Goal: Task Accomplishment & Management: Manage account settings

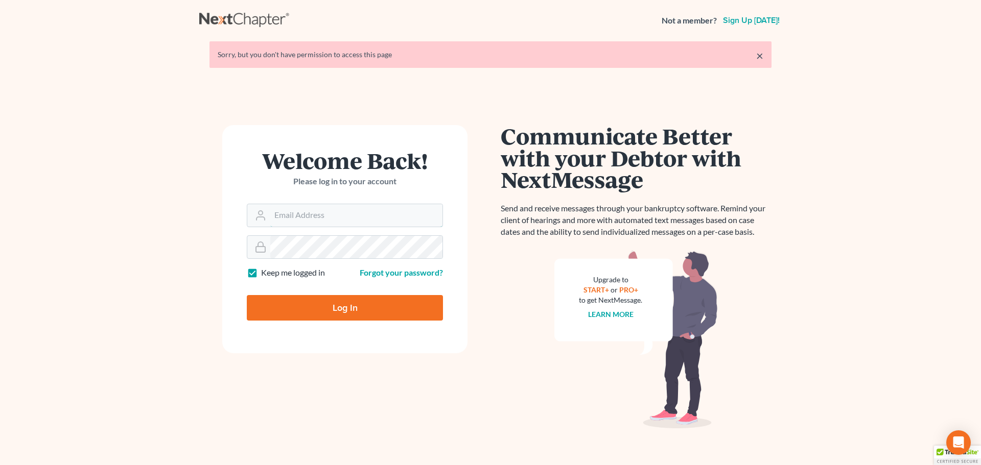
type input "steven@hollandlaw970.com"
click at [324, 313] on input "Log In" at bounding box center [345, 308] width 196 height 26
type input "Thinking..."
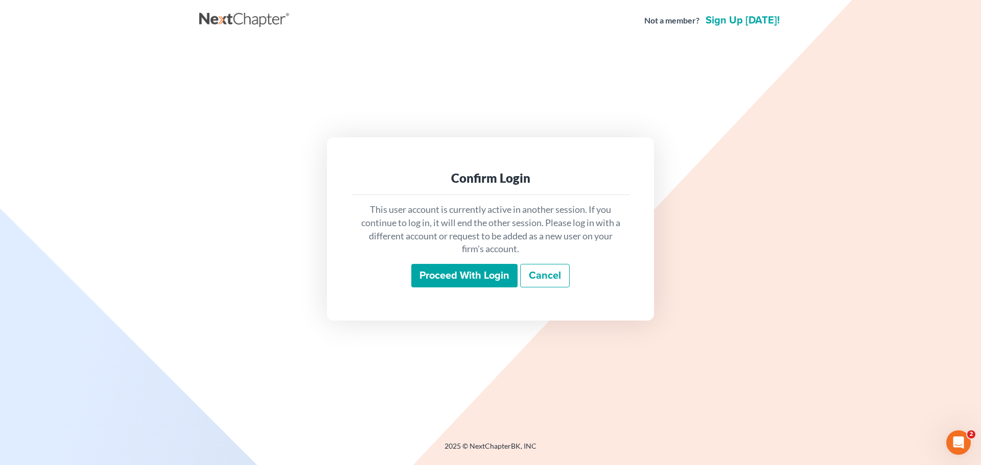
click at [472, 280] on input "Proceed with login" at bounding box center [464, 276] width 106 height 24
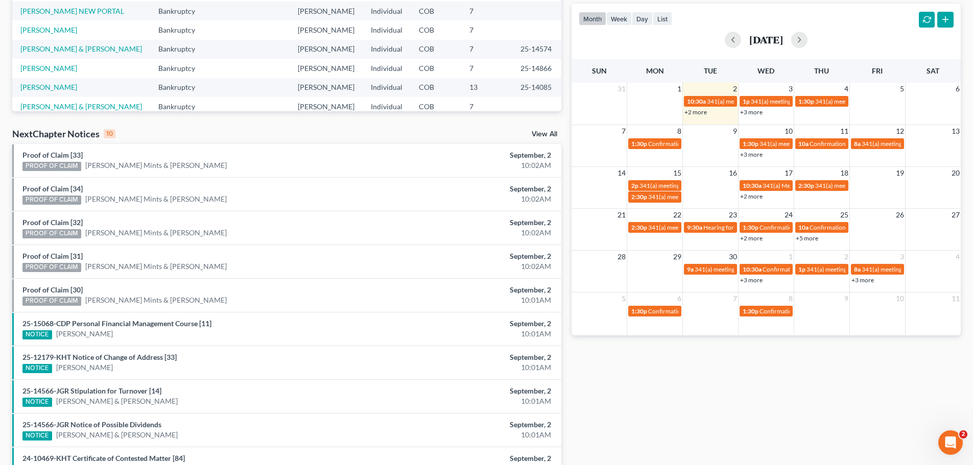
scroll to position [270, 0]
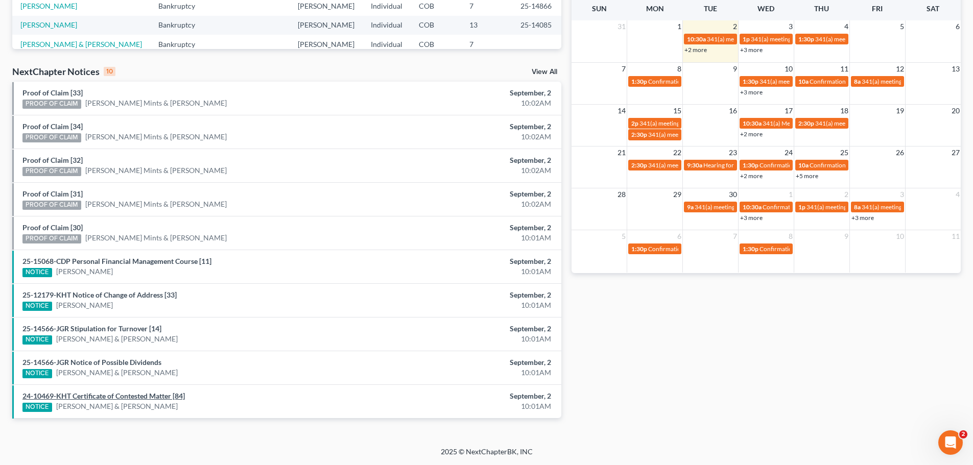
click at [158, 394] on link "24-10469-KHT Certificate of Contested Matter [84]" at bounding box center [103, 396] width 162 height 9
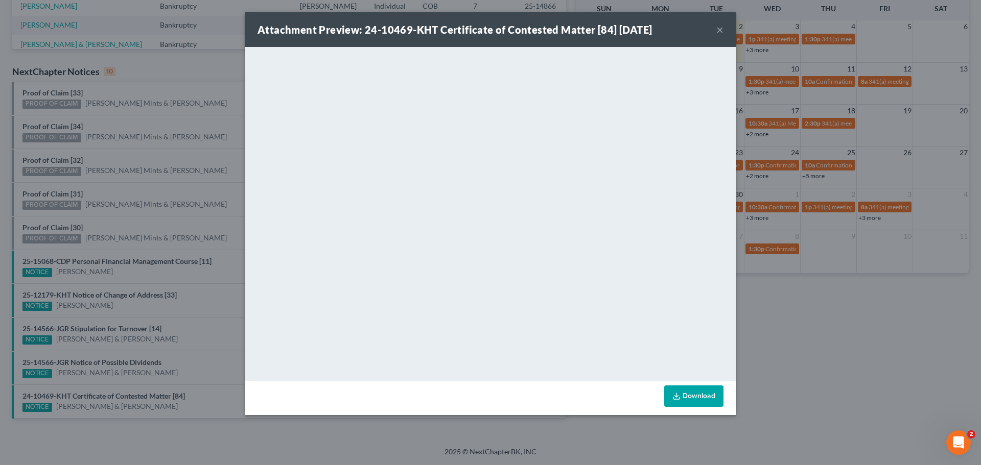
click at [720, 32] on button "×" at bounding box center [719, 30] width 7 height 12
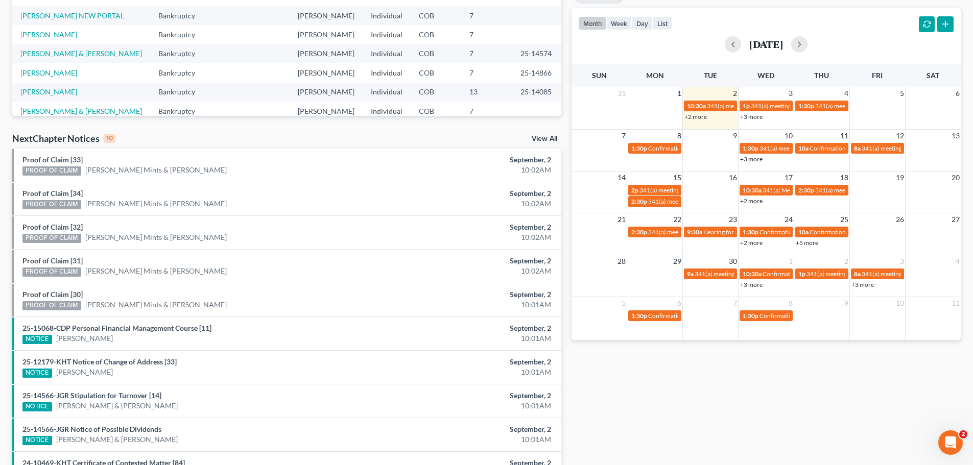
scroll to position [116, 0]
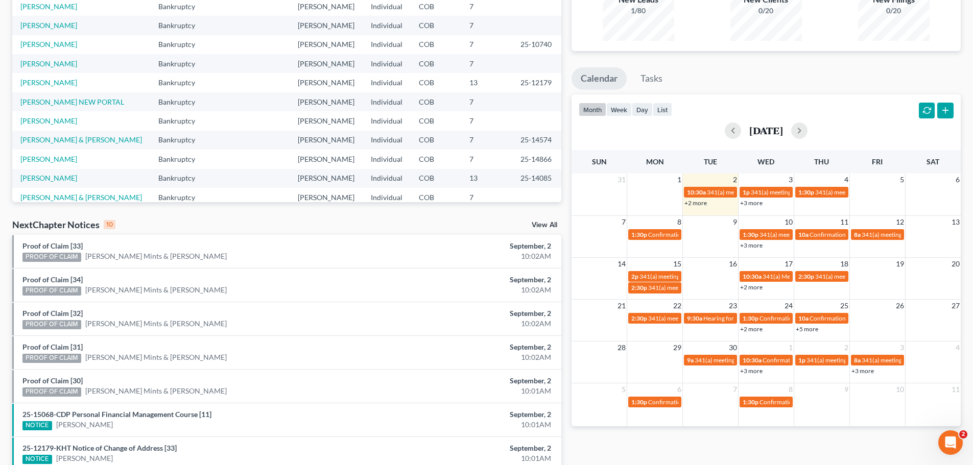
click at [541, 224] on link "View All" at bounding box center [545, 225] width 26 height 7
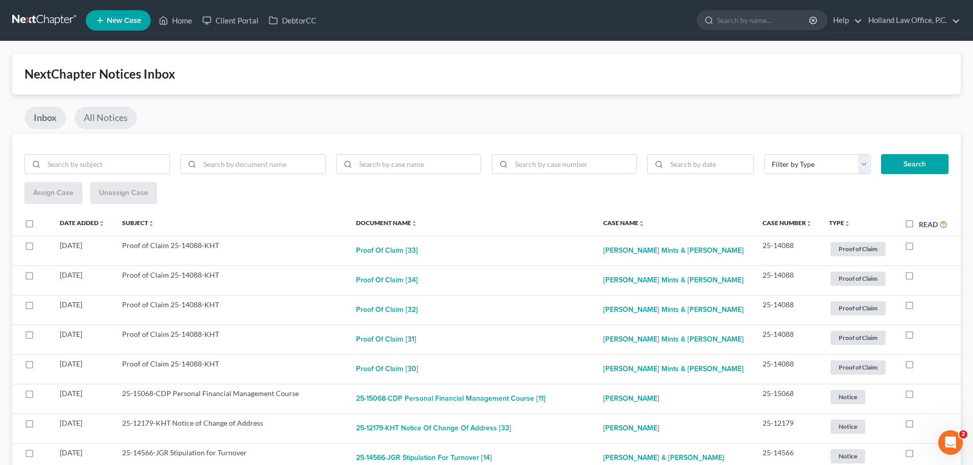
click at [120, 117] on link "All Notices" at bounding box center [106, 118] width 62 height 22
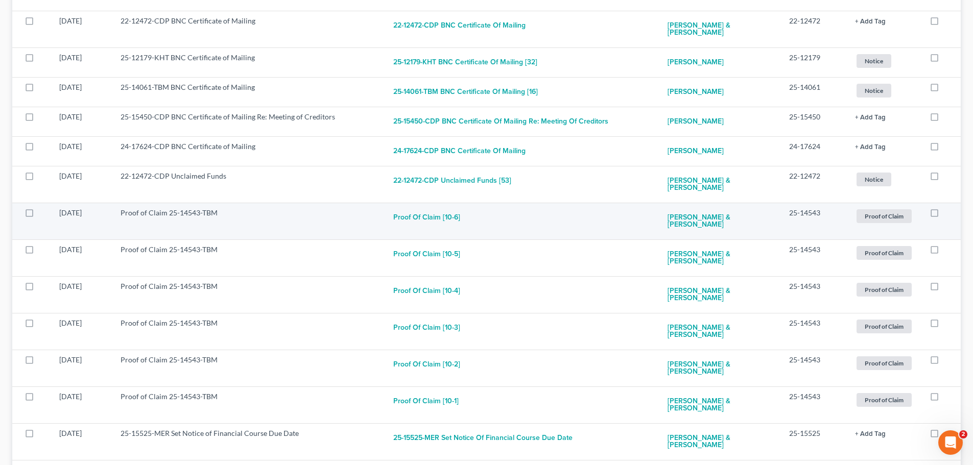
scroll to position [1686, 0]
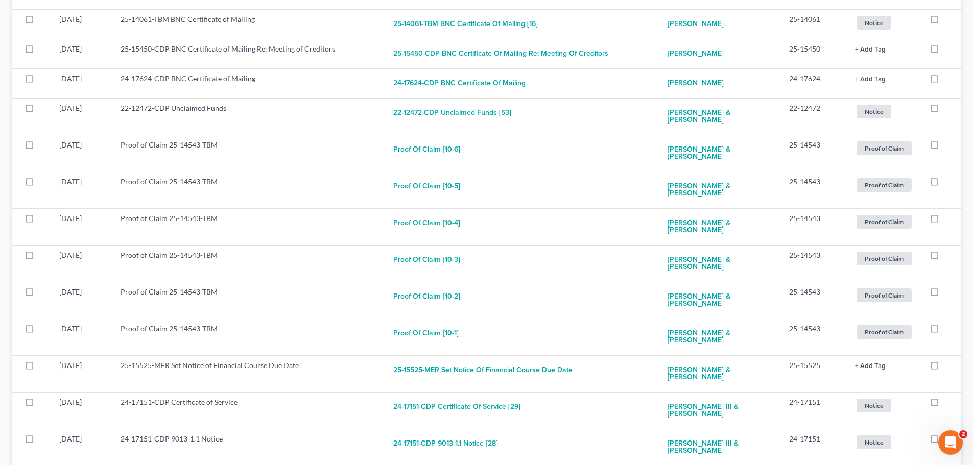
checkbox input "true"
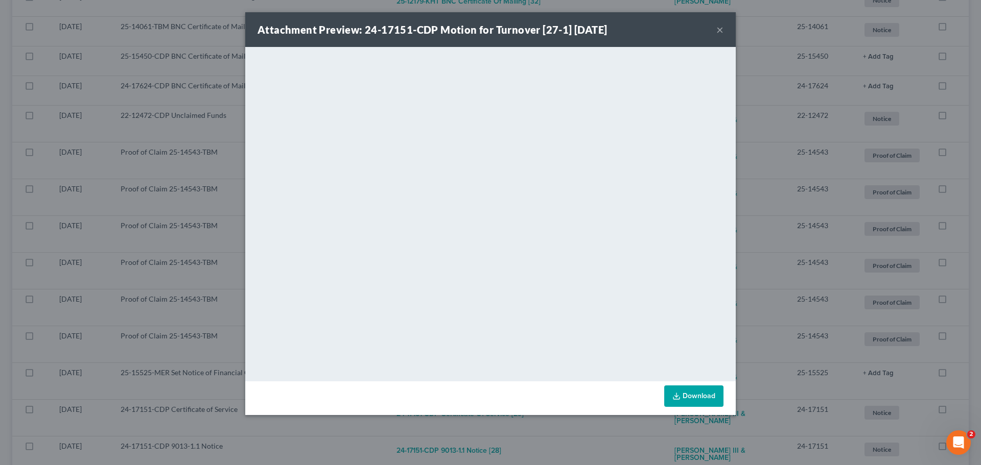
click at [719, 31] on button "×" at bounding box center [719, 30] width 7 height 12
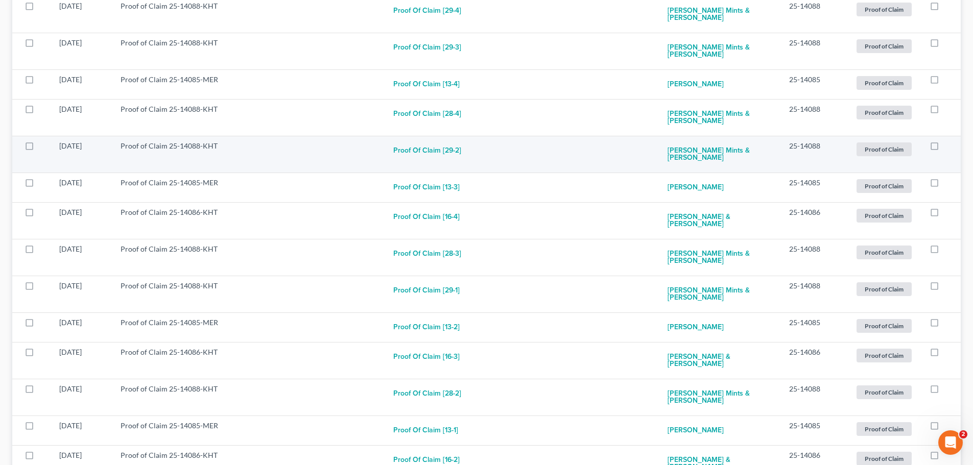
scroll to position [664, 0]
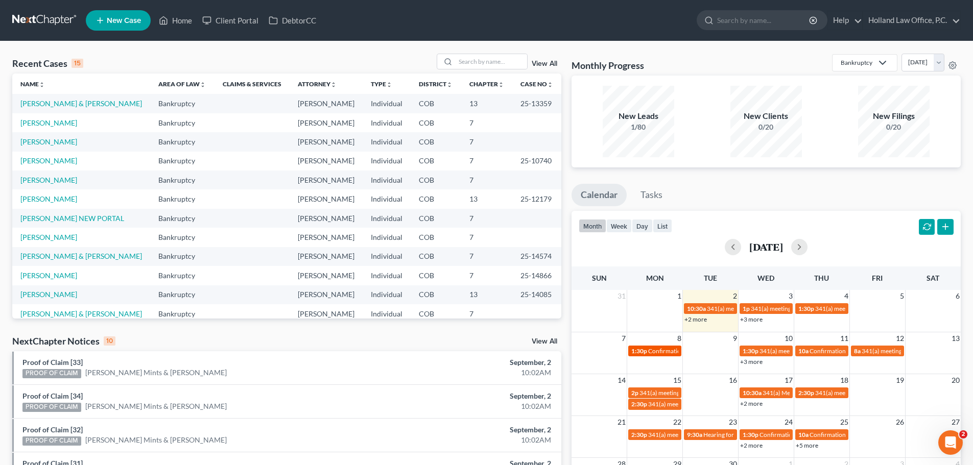
click at [674, 349] on span "Confirmation hearing for Andrea Miller" at bounding box center [706, 351] width 116 height 8
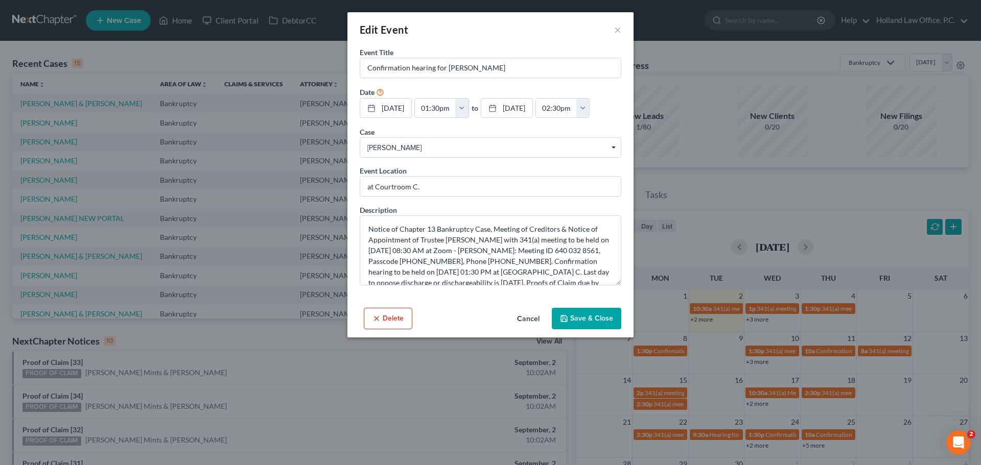
click at [405, 322] on button "Delete" at bounding box center [388, 318] width 49 height 21
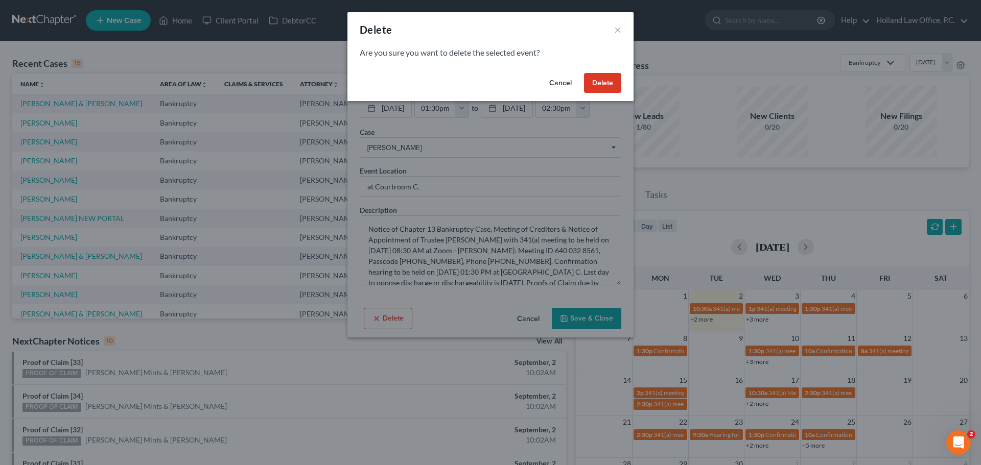
click at [599, 89] on button "Delete" at bounding box center [602, 83] width 37 height 20
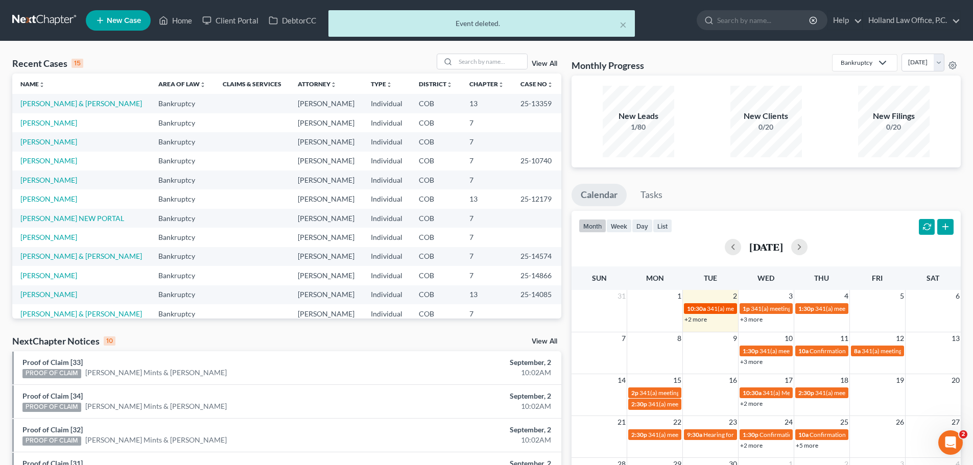
click at [701, 312] on span "10:30a" at bounding box center [696, 309] width 19 height 8
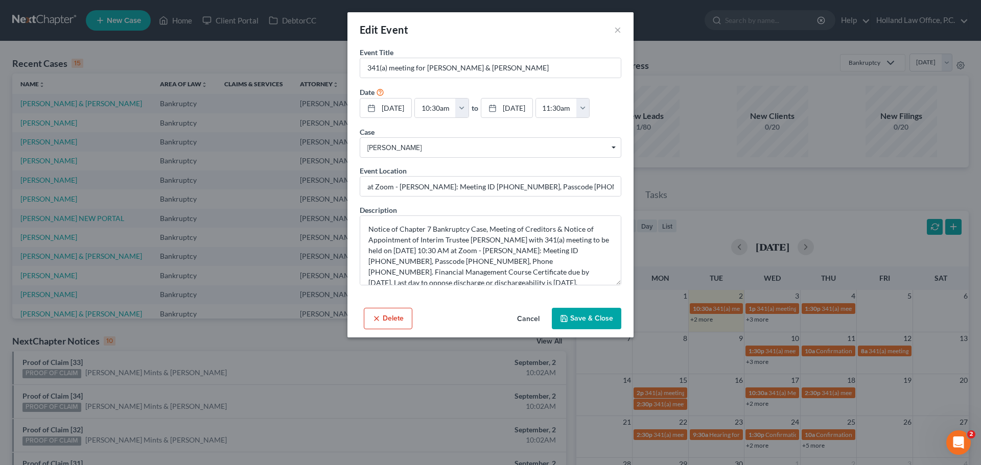
click at [576, 320] on button "Save & Close" at bounding box center [586, 318] width 69 height 21
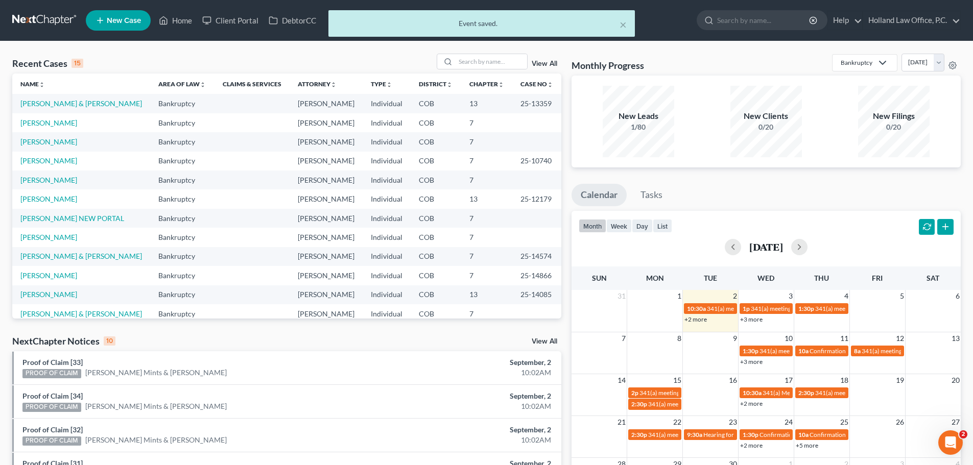
click at [698, 321] on link "+2 more" at bounding box center [696, 320] width 22 height 8
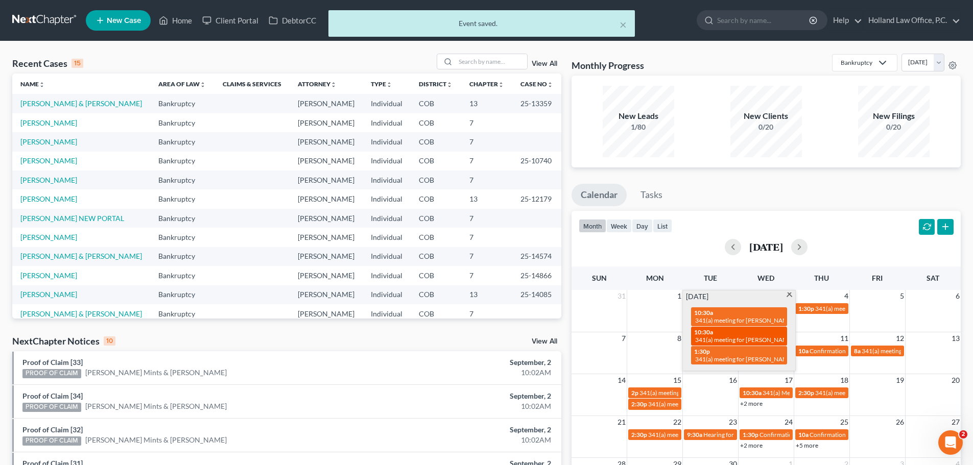
click at [727, 334] on div "10:30a 341(a) meeting for Joshua Kennedy" at bounding box center [739, 337] width 90 height 16
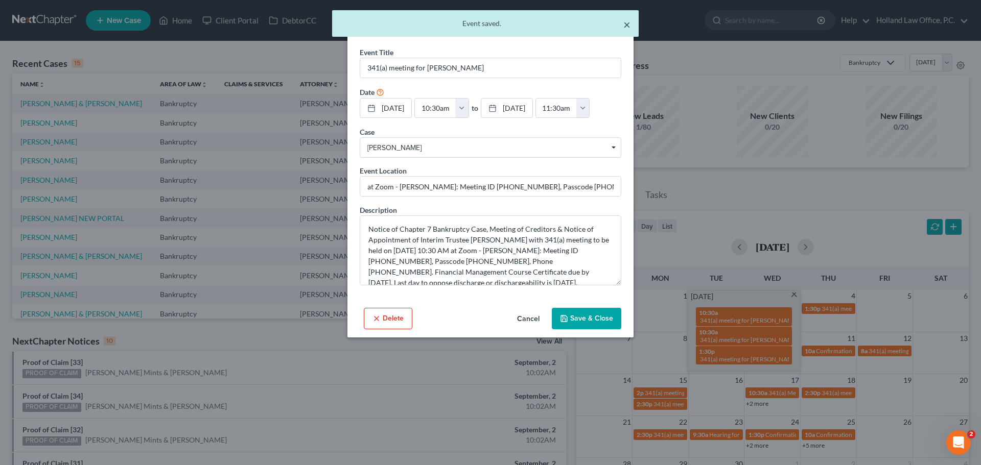
click at [626, 21] on button "×" at bounding box center [626, 24] width 7 height 12
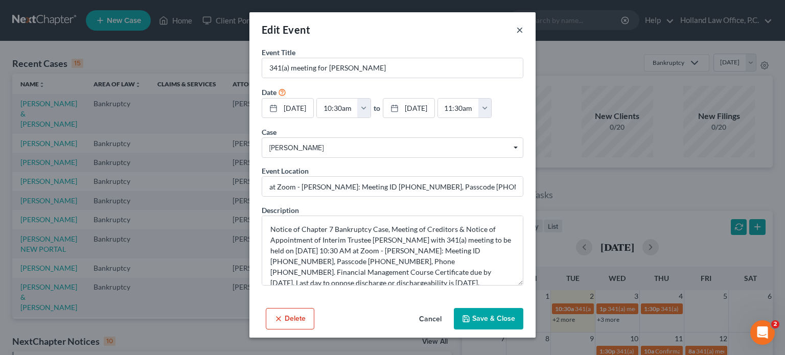
click at [520, 30] on button "×" at bounding box center [519, 30] width 7 height 12
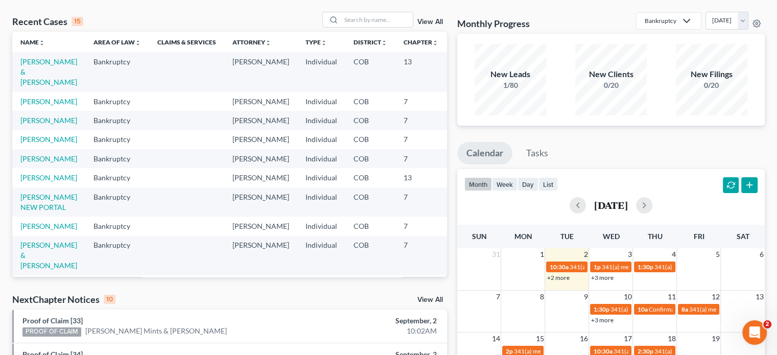
scroll to position [9, 0]
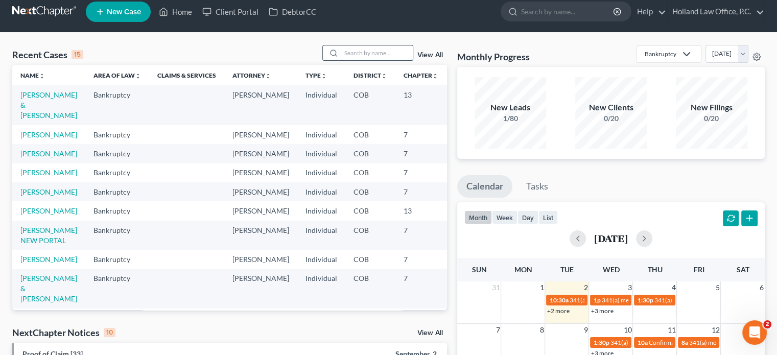
click at [345, 50] on input "search" at bounding box center [377, 52] width 72 height 15
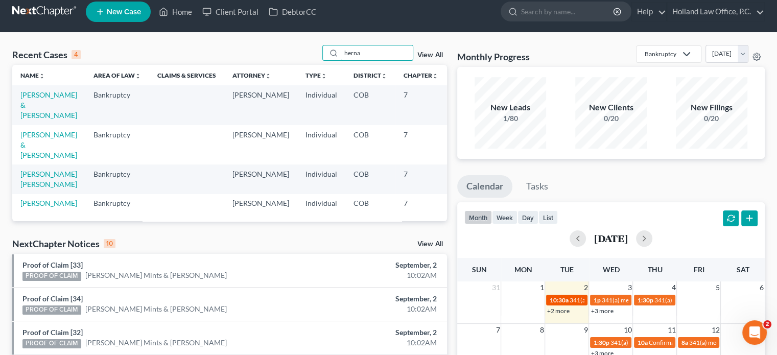
click at [559, 298] on span "10:30a" at bounding box center [558, 300] width 19 height 8
type input "herna"
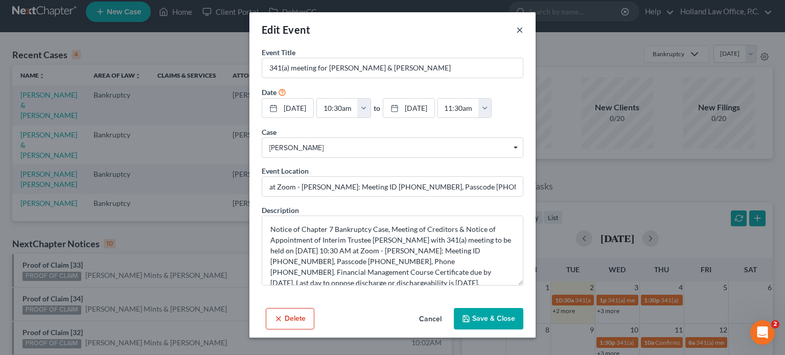
click at [517, 28] on button "×" at bounding box center [519, 30] width 7 height 12
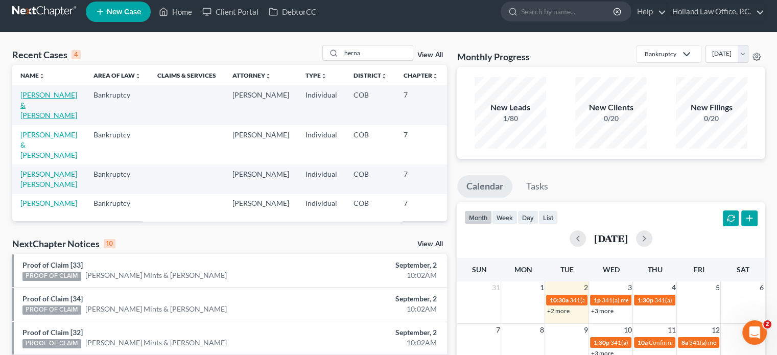
click at [36, 100] on link "[PERSON_NAME] & [PERSON_NAME]" at bounding box center [48, 104] width 57 height 29
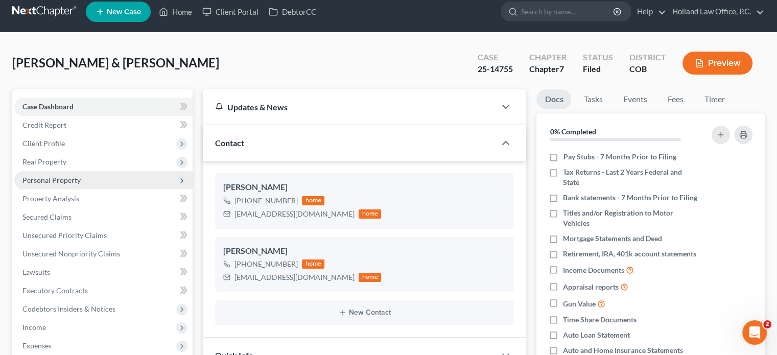
scroll to position [80, 0]
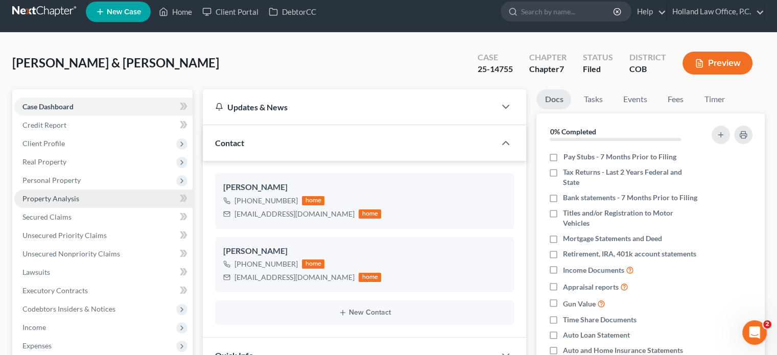
click at [49, 198] on span "Property Analysis" at bounding box center [50, 198] width 57 height 9
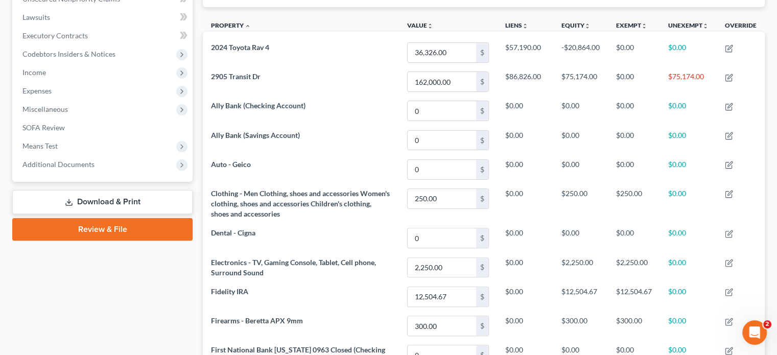
scroll to position [241, 0]
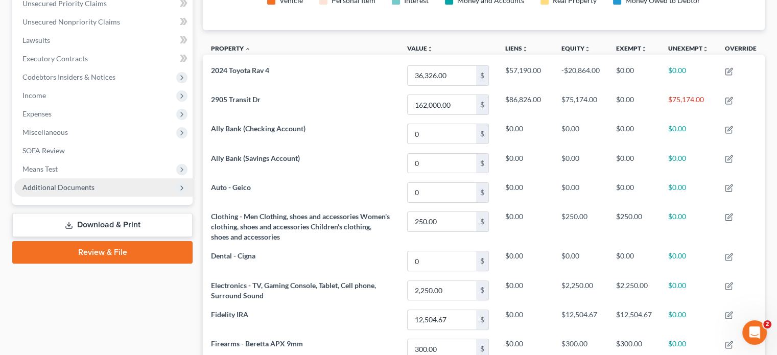
click at [50, 188] on span "Additional Documents" at bounding box center [58, 187] width 72 height 9
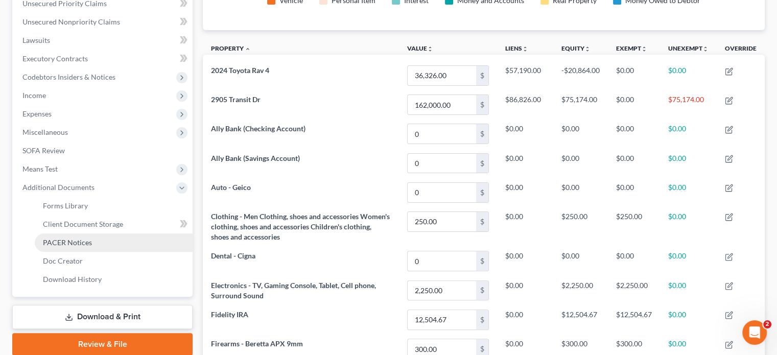
click at [54, 239] on span "PACER Notices" at bounding box center [67, 242] width 49 height 9
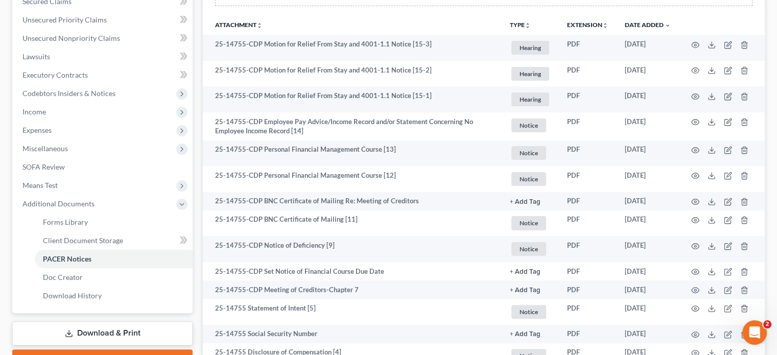
scroll to position [221, 0]
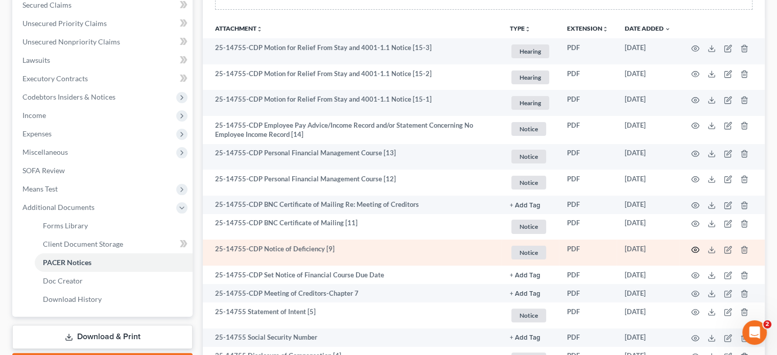
click at [694, 251] on icon "button" at bounding box center [695, 250] width 8 height 8
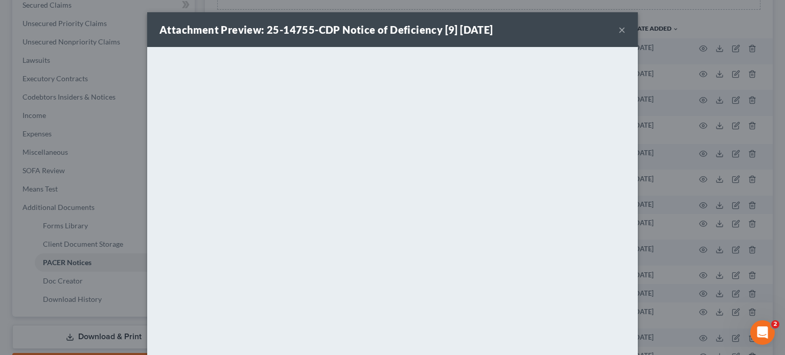
click at [618, 27] on button "×" at bounding box center [621, 30] width 7 height 12
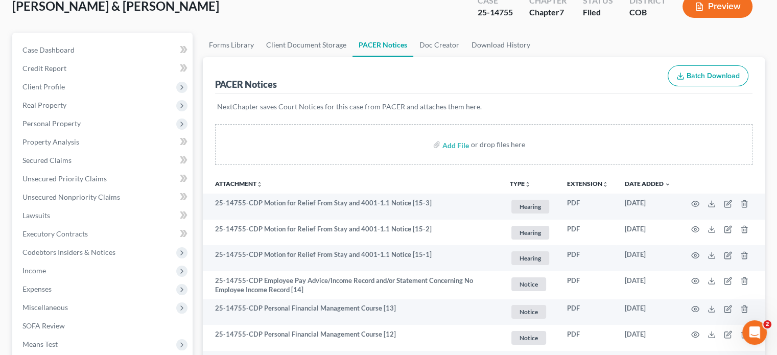
scroll to position [61, 0]
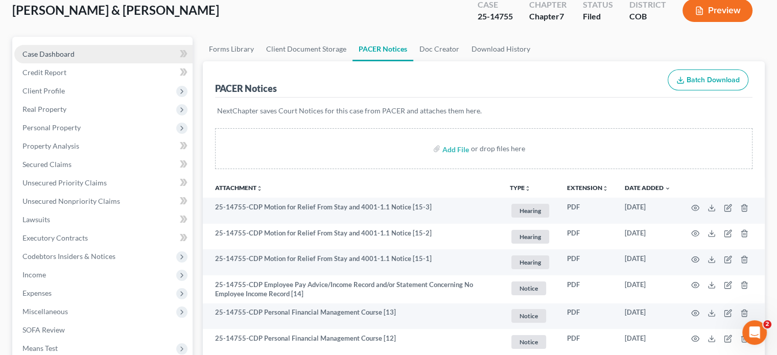
click at [50, 55] on span "Case Dashboard" at bounding box center [48, 54] width 52 height 9
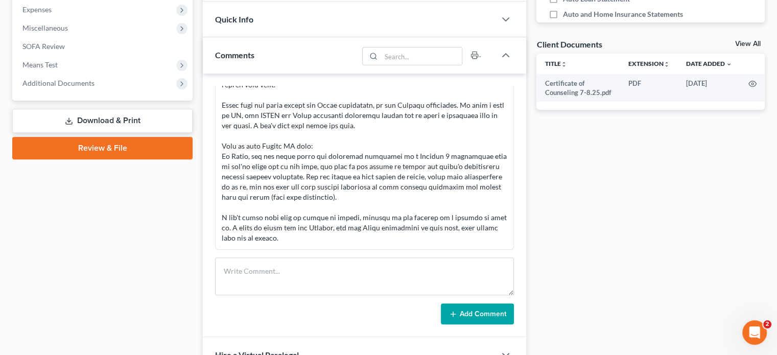
scroll to position [346, 0]
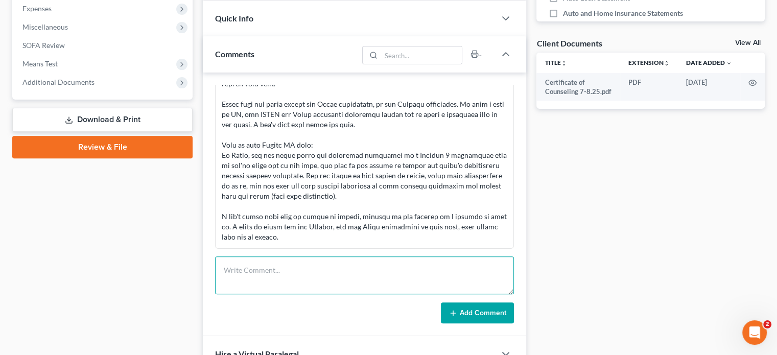
click at [224, 268] on textarea at bounding box center [364, 275] width 299 height 38
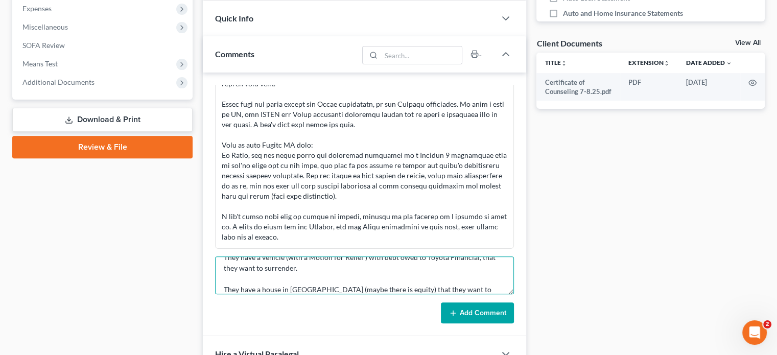
scroll to position [45, 0]
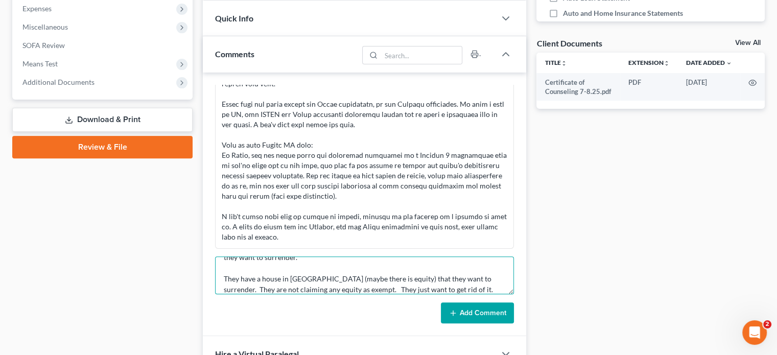
click at [368, 277] on textarea "341 Meeting - Trustee Rodriguez They have a vehicle (with a Motion for Relief )…" at bounding box center [364, 275] width 299 height 38
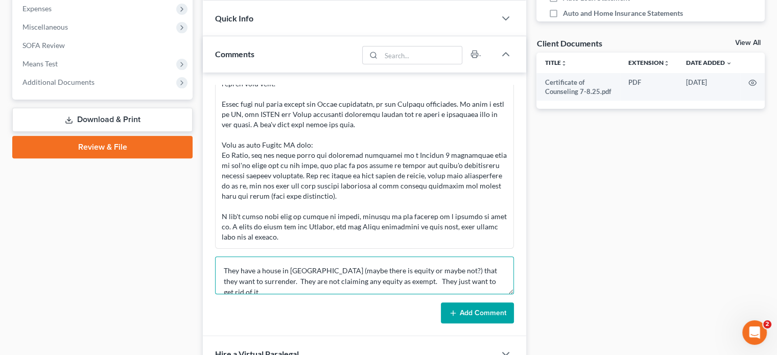
click at [489, 276] on textarea "341 Meeting - Trustee Rodriguez They have a vehicle (with a Motion for Relief )…" at bounding box center [364, 275] width 299 height 38
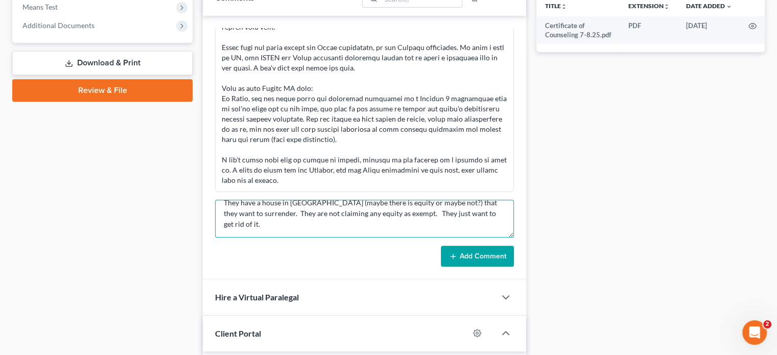
scroll to position [407, 0]
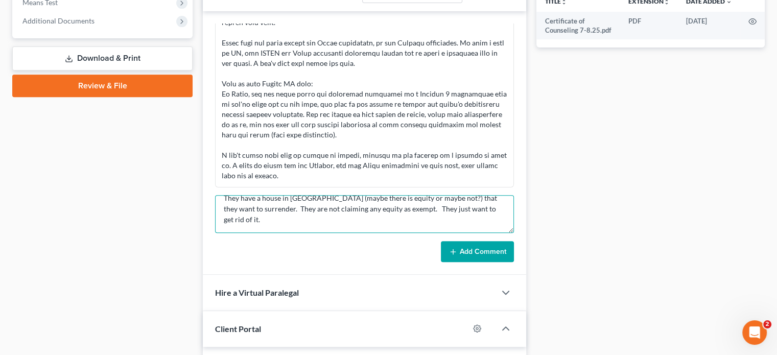
click at [223, 219] on textarea "341 Meeting - Trustee Rodriguez They have a vehicle (with a Motion for Relief )…" at bounding box center [364, 214] width 299 height 38
drag, startPoint x: 779, startPoint y: 174, endPoint x: 733, endPoint y: 85, distance: 100.5
click at [733, 85] on div "Docs Tasks Events Fees Timer 0% Completed Nothing here yet! Pay Stubs - 7 Month…" at bounding box center [650, 92] width 239 height 802
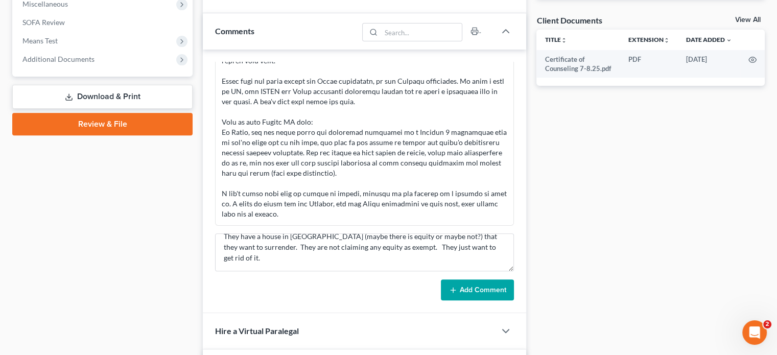
scroll to position [373, 0]
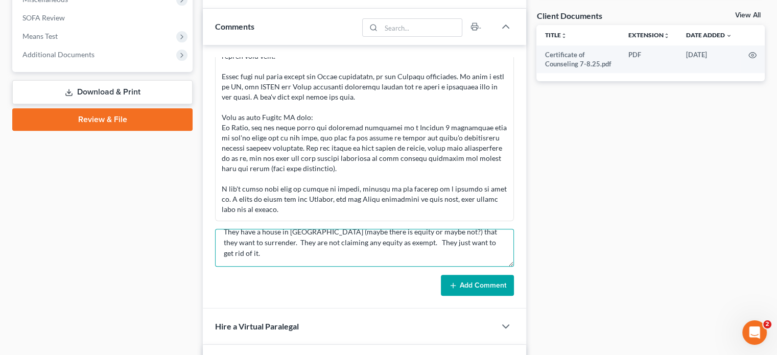
click at [243, 253] on textarea "341 Meeting - Trustee Rodriguez They have a vehicle (with a Motion for Relief )…" at bounding box center [364, 248] width 299 height 38
type textarea "341 Meeting - Trustee Rodriguez They have a vehicle (with a Motion for Relief )…"
click at [485, 284] on button "Add Comment" at bounding box center [477, 285] width 73 height 21
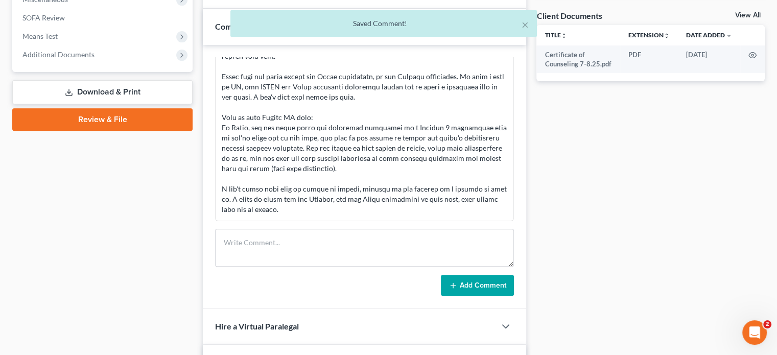
scroll to position [179, 0]
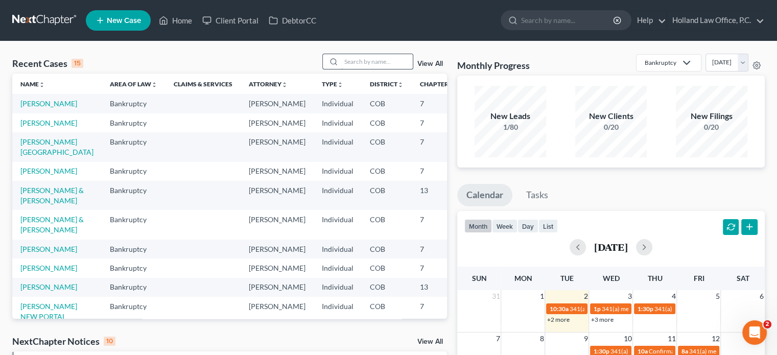
click at [356, 60] on input "search" at bounding box center [377, 61] width 72 height 15
click at [360, 61] on input "search" at bounding box center [377, 61] width 72 height 15
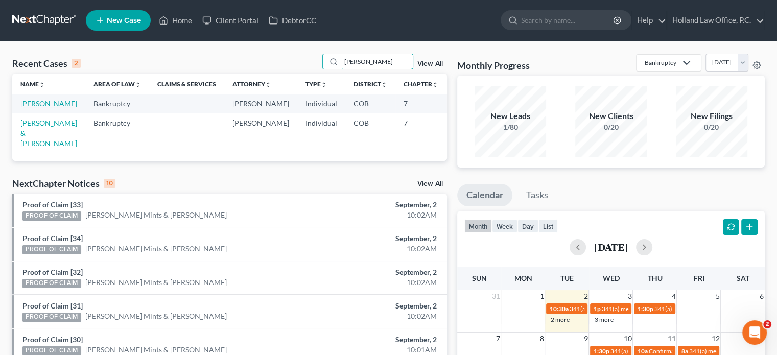
type input "kennedy"
click at [34, 108] on link "[PERSON_NAME]" at bounding box center [48, 103] width 57 height 9
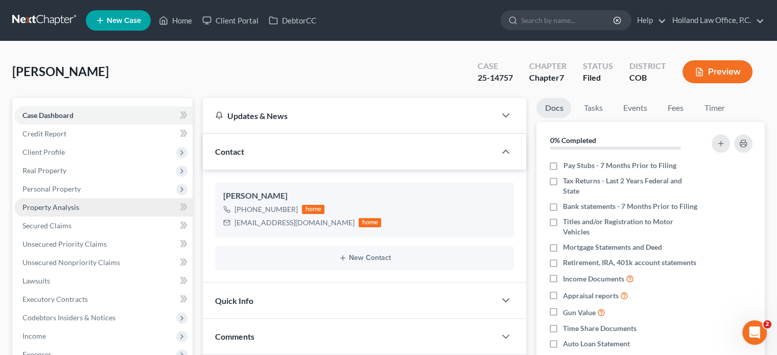
click at [50, 208] on span "Property Analysis" at bounding box center [50, 207] width 57 height 9
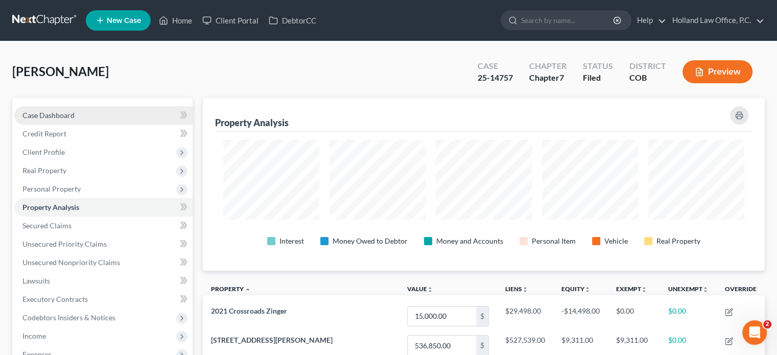
click at [42, 114] on span "Case Dashboard" at bounding box center [48, 115] width 52 height 9
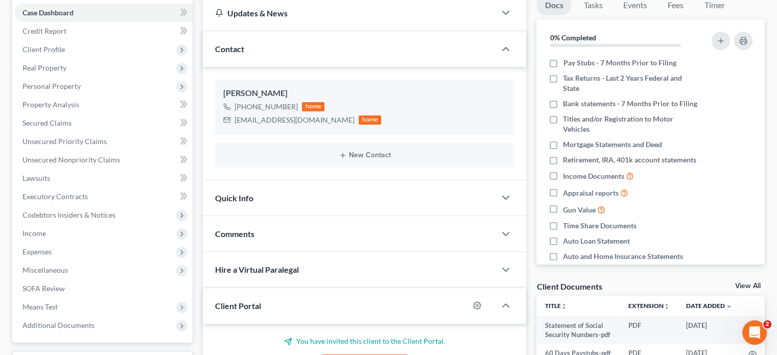
scroll to position [105, 0]
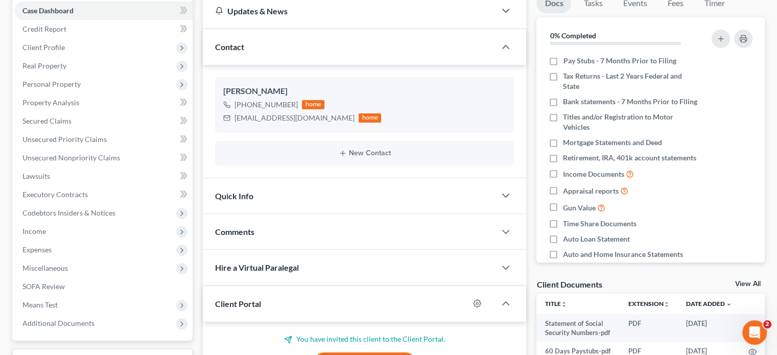
click at [235, 229] on span "Comments" at bounding box center [234, 232] width 39 height 10
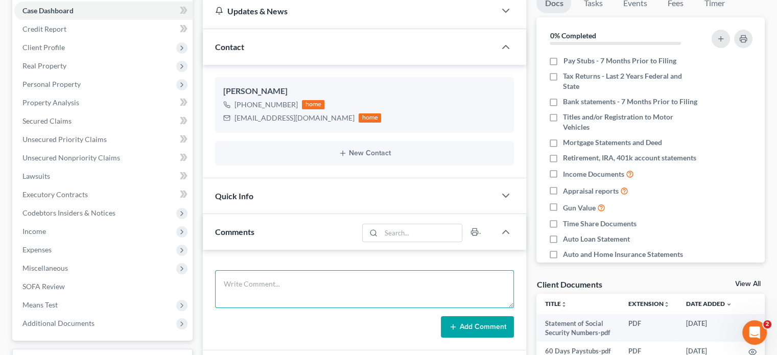
click at [231, 281] on textarea at bounding box center [364, 289] width 299 height 38
type textarea "341 Meeting - Trustee Rodriguez No issues."
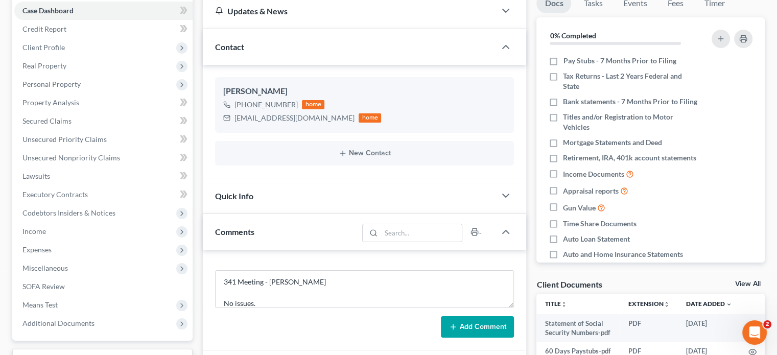
click at [469, 328] on button "Add Comment" at bounding box center [477, 326] width 73 height 21
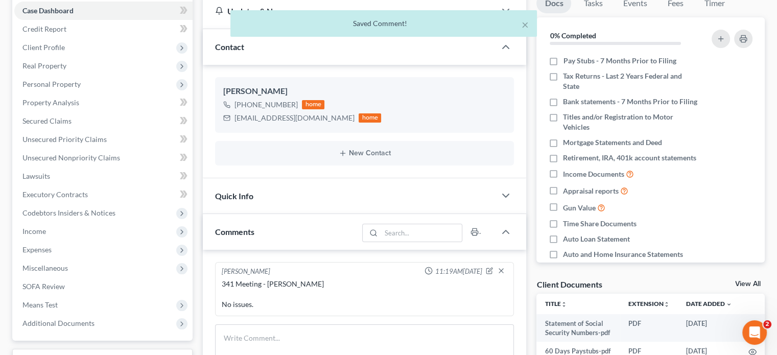
scroll to position [0, 0]
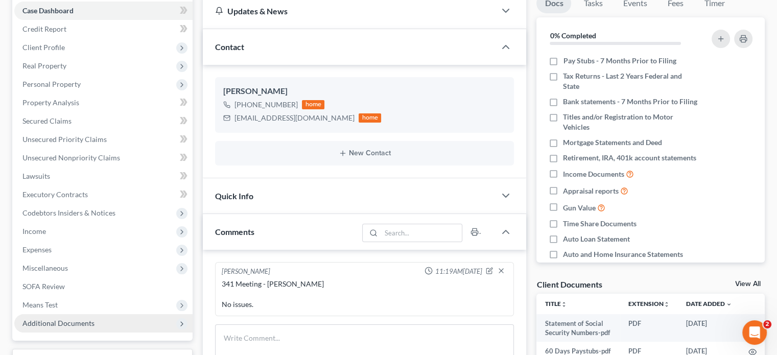
click at [33, 321] on span "Additional Documents" at bounding box center [58, 323] width 72 height 9
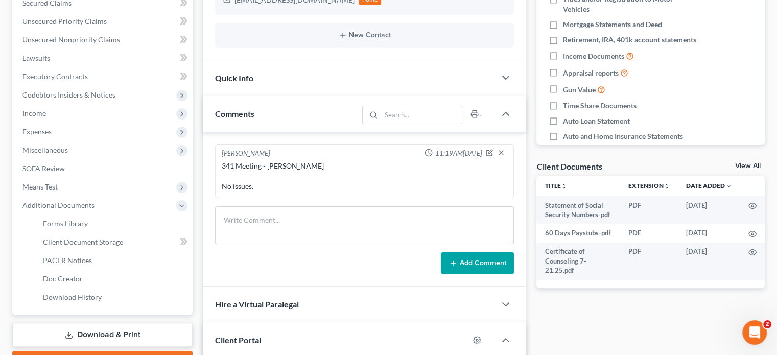
scroll to position [223, 0]
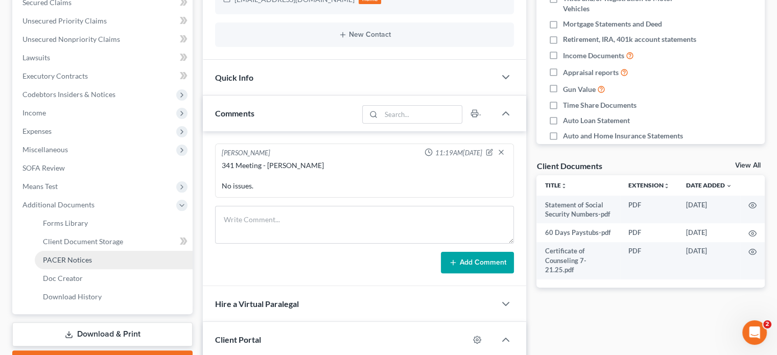
click at [67, 260] on span "PACER Notices" at bounding box center [67, 259] width 49 height 9
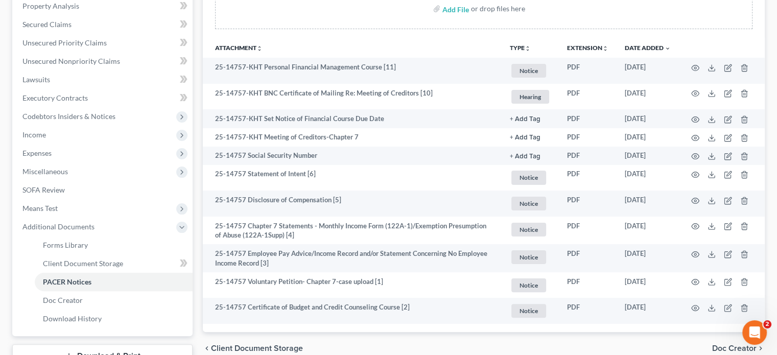
scroll to position [202, 0]
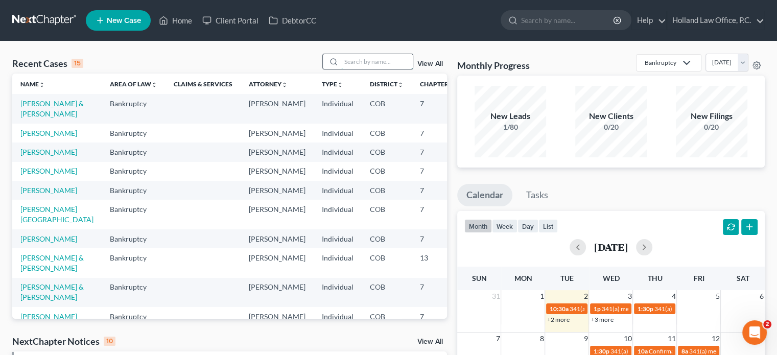
click at [367, 59] on input "search" at bounding box center [377, 61] width 72 height 15
paste input "[PERSON_NAME]"
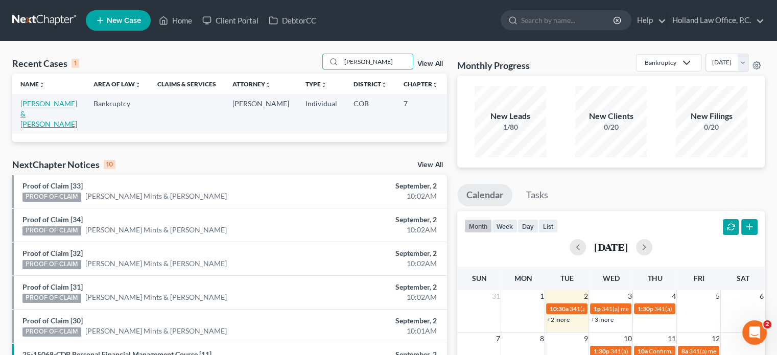
type input "[PERSON_NAME]"
click at [30, 113] on link "[PERSON_NAME] & [PERSON_NAME]" at bounding box center [48, 113] width 57 height 29
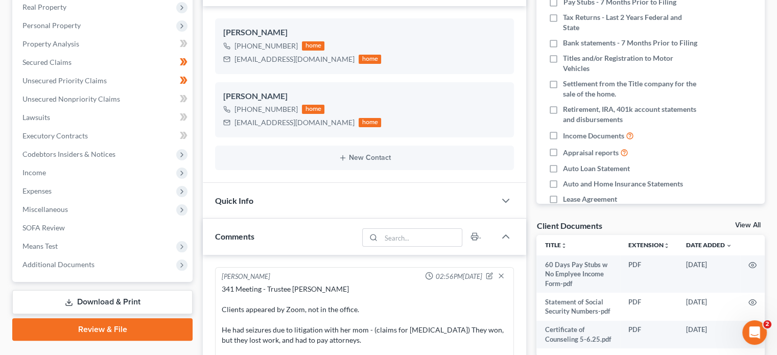
scroll to position [166, 0]
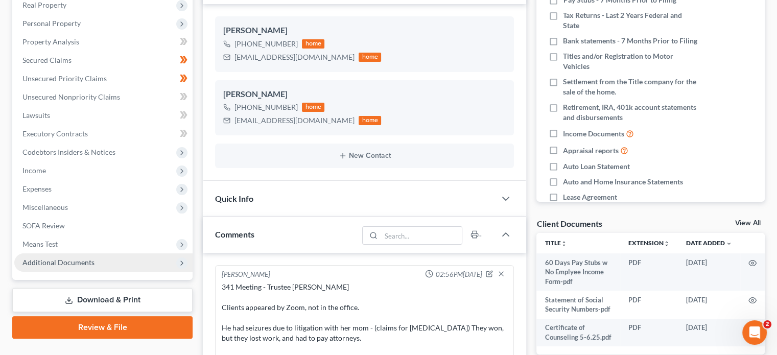
click at [57, 265] on span "Additional Documents" at bounding box center [58, 262] width 72 height 9
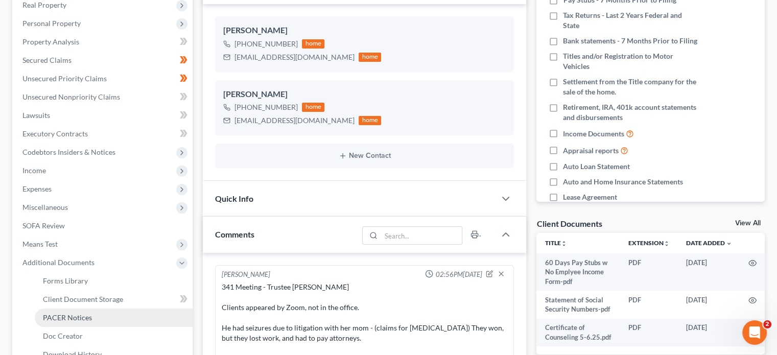
click at [53, 318] on span "PACER Notices" at bounding box center [67, 317] width 49 height 9
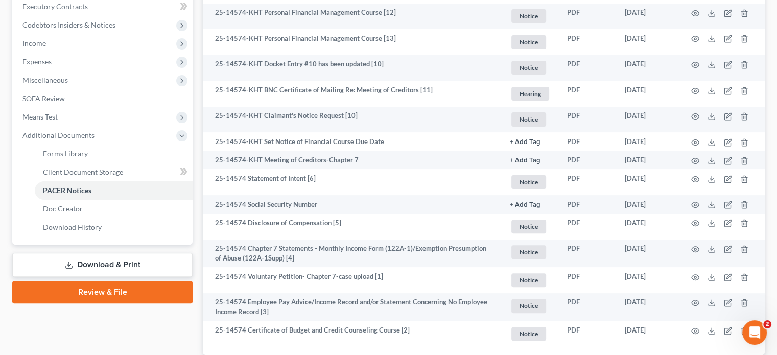
scroll to position [296, 0]
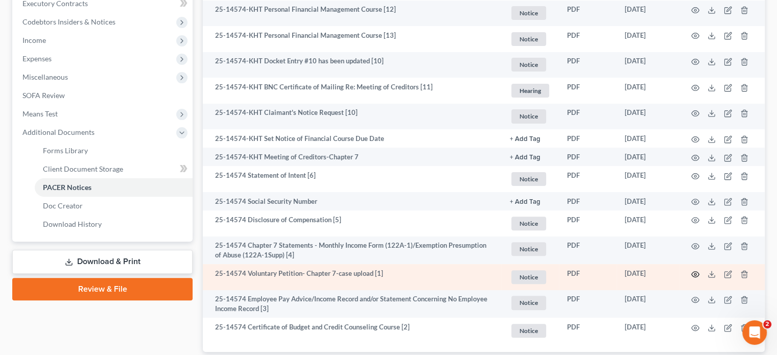
click at [693, 275] on icon "button" at bounding box center [695, 274] width 8 height 8
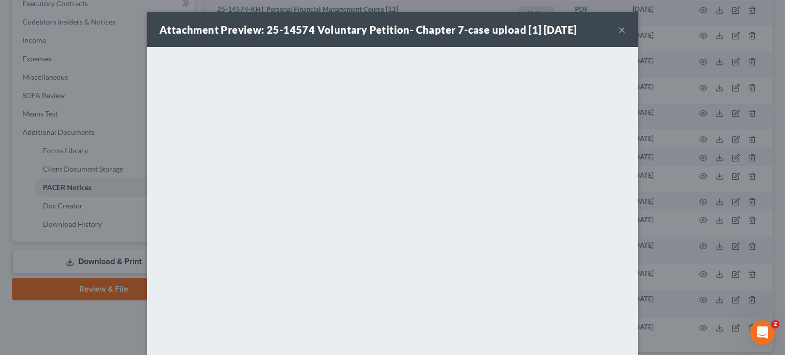
click at [618, 30] on button "×" at bounding box center [621, 30] width 7 height 12
